Goal: Task Accomplishment & Management: Manage account settings

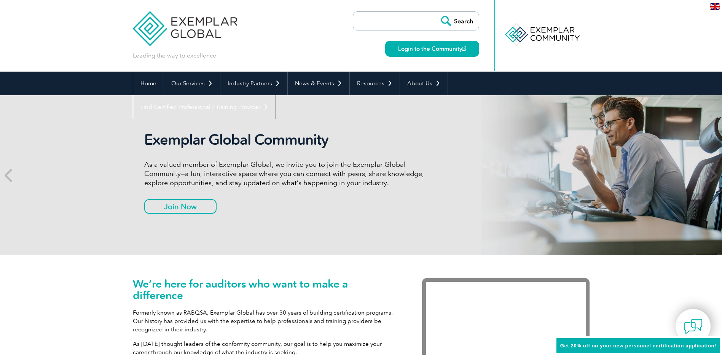
click at [426, 47] on link "Login to the Community" at bounding box center [432, 49] width 94 height 16
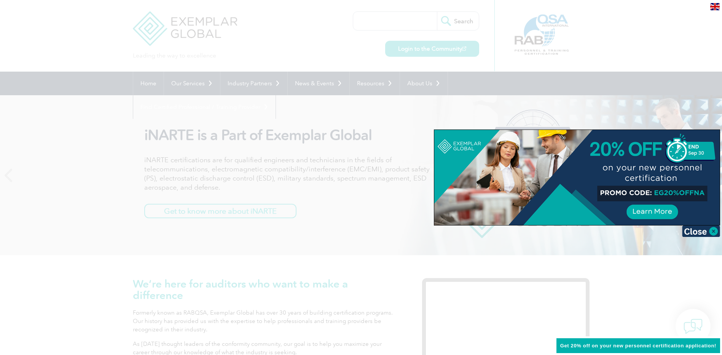
click at [439, 52] on div at bounding box center [361, 177] width 722 height 355
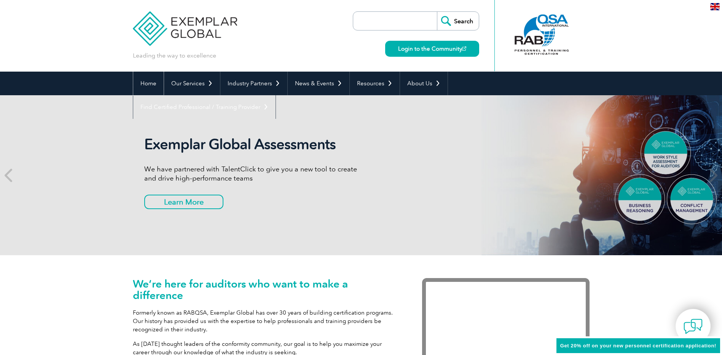
click at [146, 83] on link "Home" at bounding box center [148, 84] width 30 height 24
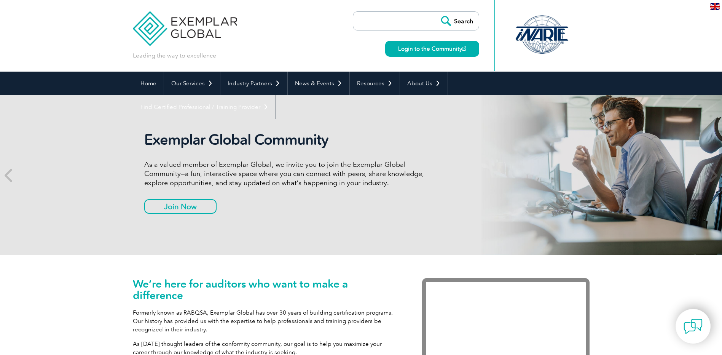
click at [421, 49] on link "Login to the Community" at bounding box center [432, 49] width 94 height 16
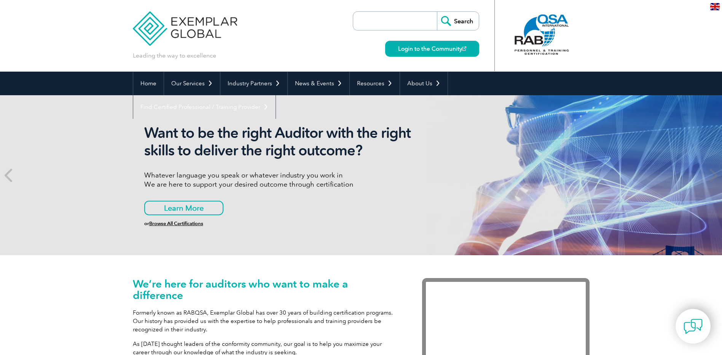
click at [439, 48] on link "Login to the Community" at bounding box center [432, 49] width 94 height 16
click at [144, 77] on link "Home" at bounding box center [148, 84] width 30 height 24
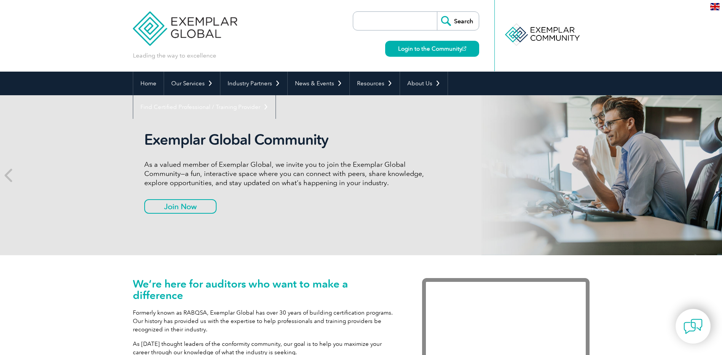
click at [434, 48] on link "Login to the Community" at bounding box center [432, 49] width 94 height 16
